Goal: Task Accomplishment & Management: Complete application form

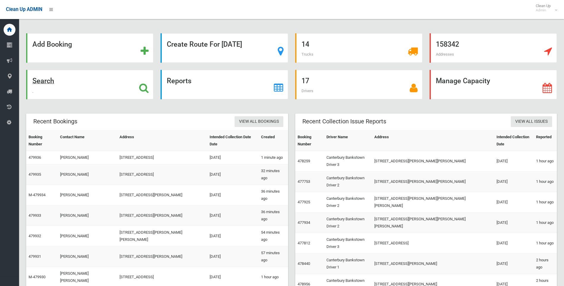
click at [144, 87] on icon at bounding box center [144, 88] width 10 height 10
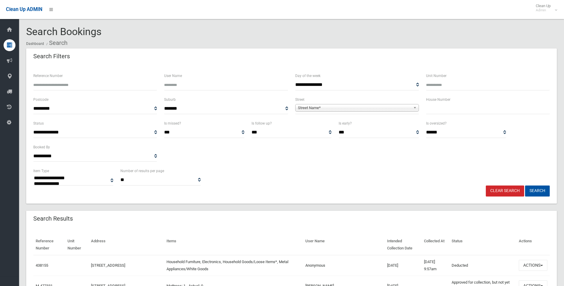
select select
click at [478, 114] on input "text" at bounding box center [488, 108] width 124 height 11
type input "**"
click at [368, 107] on span "Street Name*" at bounding box center [354, 107] width 113 height 7
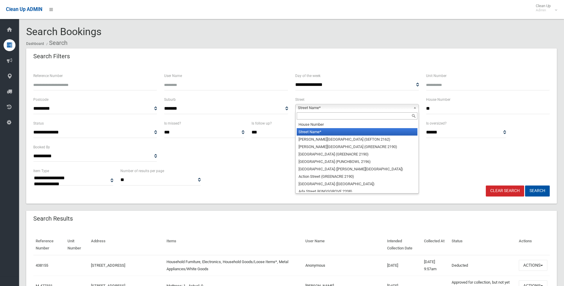
click at [344, 115] on input "text" at bounding box center [357, 115] width 121 height 7
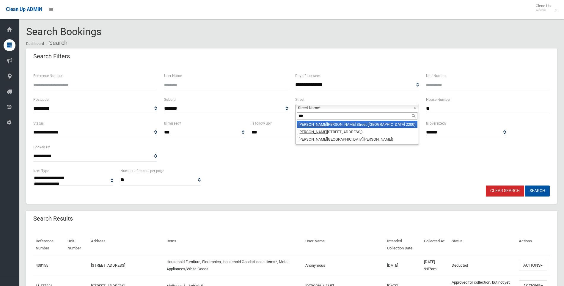
type input "***"
click at [349, 125] on li "Yan derra Street (CONDELL PARK 2200)" at bounding box center [357, 124] width 121 height 7
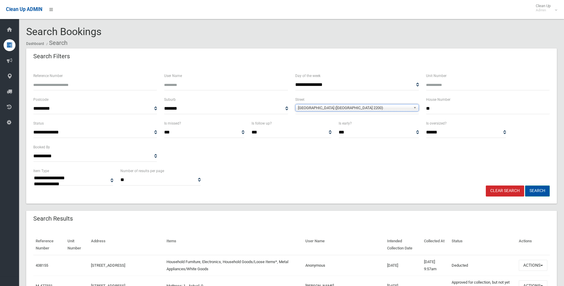
click at [543, 191] on button "Search" at bounding box center [537, 190] width 25 height 11
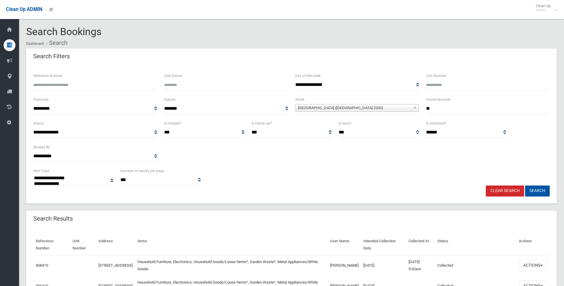
select select
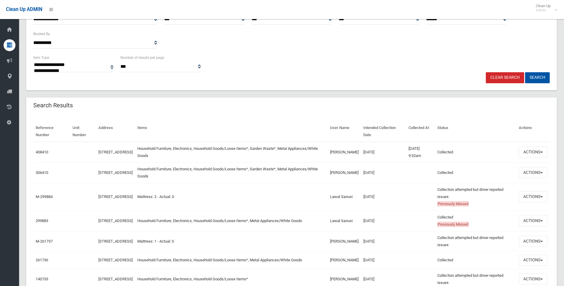
scroll to position [149, 0]
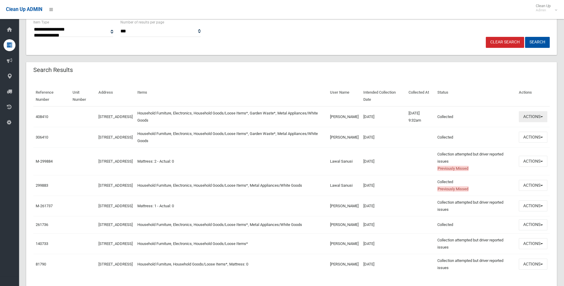
click at [535, 117] on button "Actions" at bounding box center [533, 116] width 29 height 11
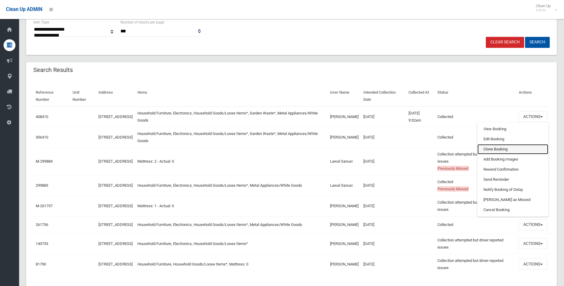
click at [504, 148] on link "Clone Booking" at bounding box center [512, 149] width 71 height 10
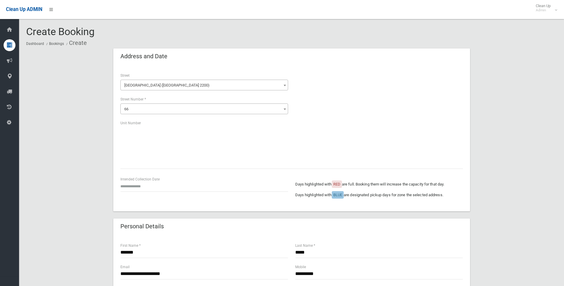
scroll to position [30, 0]
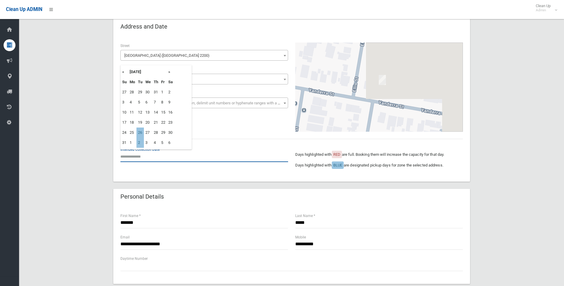
click at [137, 155] on input "text" at bounding box center [204, 156] width 168 height 11
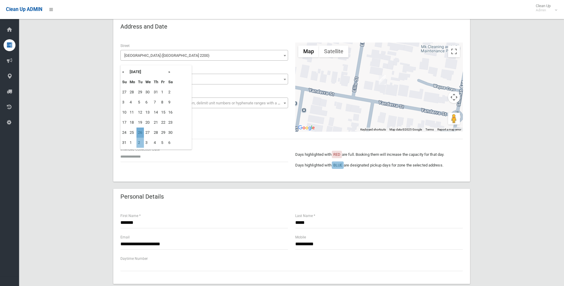
click at [140, 130] on td "26" at bounding box center [139, 133] width 7 height 10
type input "**********"
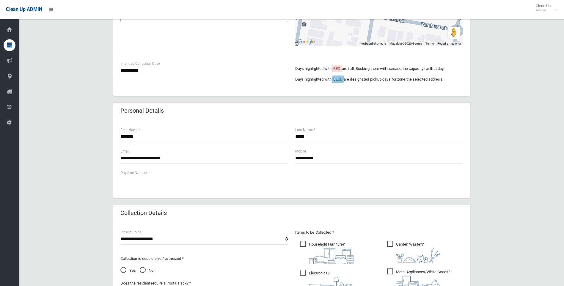
scroll to position [119, 0]
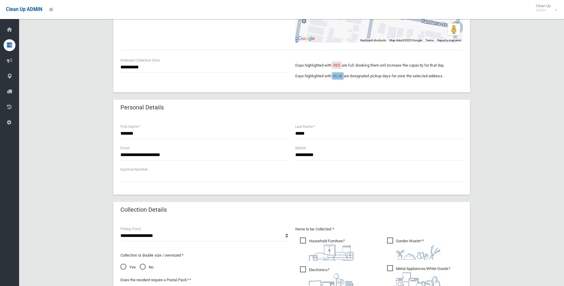
drag, startPoint x: 268, startPoint y: 112, endPoint x: 260, endPoint y: 116, distance: 8.4
click at [268, 112] on div "Personal Details" at bounding box center [291, 108] width 357 height 17
drag, startPoint x: 275, startPoint y: 155, endPoint x: 200, endPoint y: 155, distance: 75.2
click at [200, 155] on div "**********" at bounding box center [292, 155] width 350 height 21
paste input "**********"
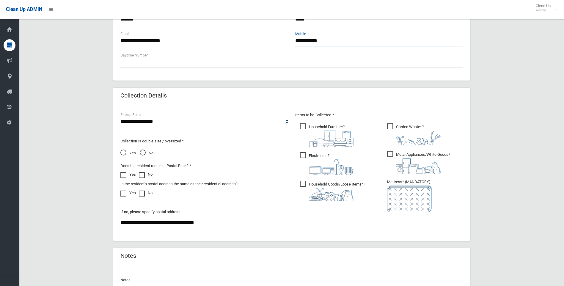
scroll to position [237, 0]
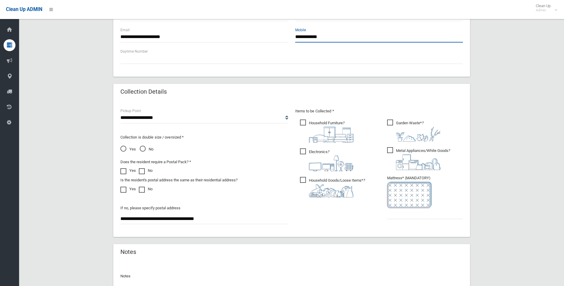
type input "**********"
click at [411, 217] on input "text" at bounding box center [425, 213] width 76 height 11
click at [410, 213] on input "text" at bounding box center [425, 213] width 76 height 11
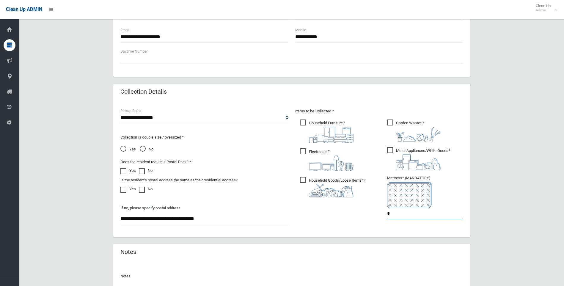
type input "*"
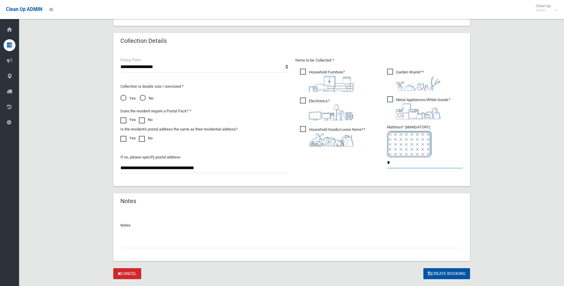
scroll to position [302, 0]
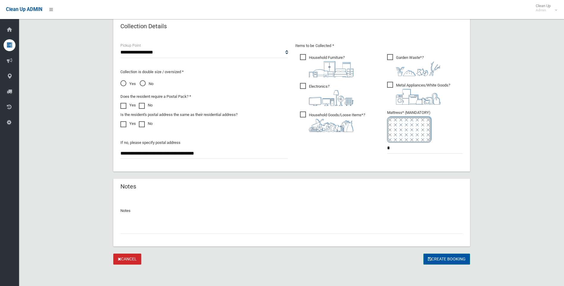
click at [448, 261] on button "Create Booking" at bounding box center [446, 259] width 47 height 11
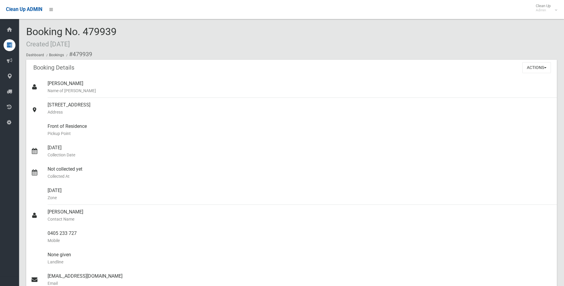
drag, startPoint x: 129, startPoint y: 30, endPoint x: 28, endPoint y: 29, distance: 101.4
click at [28, 29] on div "Booking No. 479939 Created [DATE] Dashboard Bookings #479939" at bounding box center [291, 43] width 531 height 34
click at [184, 43] on div "Booking No. 479939 Created [DATE] Dashboard Bookings #479939" at bounding box center [291, 43] width 531 height 34
drag, startPoint x: 121, startPoint y: 39, endPoint x: 23, endPoint y: 29, distance: 98.0
click at [23, 29] on section "Booking No. 479939 Created [DATE] Dashboard Bookings #479939 Booking Details Ac…" at bounding box center [291, 246] width 545 height 440
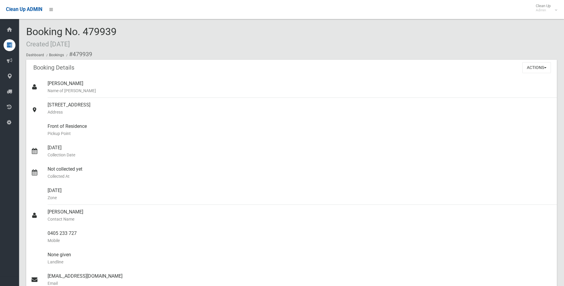
drag, startPoint x: 23, startPoint y: 29, endPoint x: 150, endPoint y: 32, distance: 126.1
click at [150, 32] on div "Booking No. 479939 Created [DATE] Dashboard Bookings #479939" at bounding box center [291, 43] width 531 height 34
click at [534, 67] on button "Actions" at bounding box center [536, 67] width 29 height 11
